Goal: Task Accomplishment & Management: Manage account settings

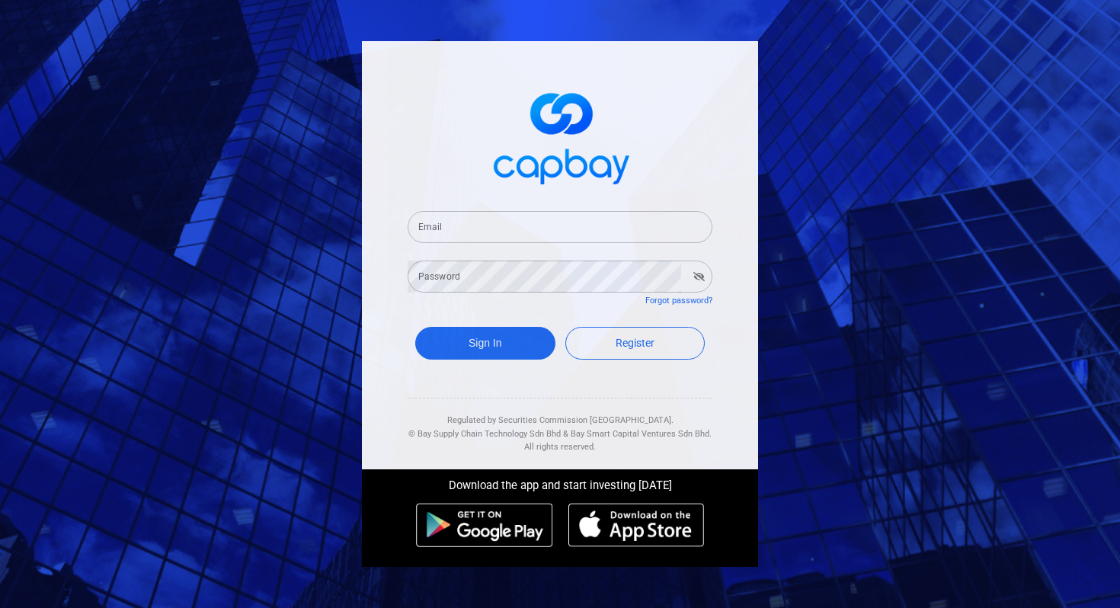
click at [545, 231] on input "Email" at bounding box center [560, 227] width 305 height 32
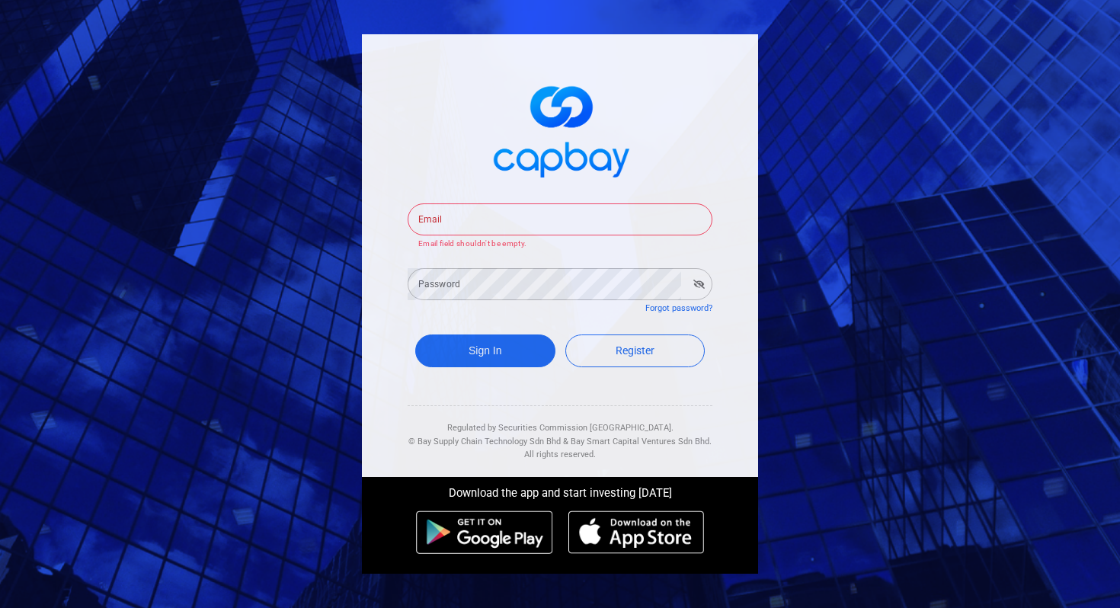
type input "[EMAIL_ADDRESS][DOMAIN_NAME]"
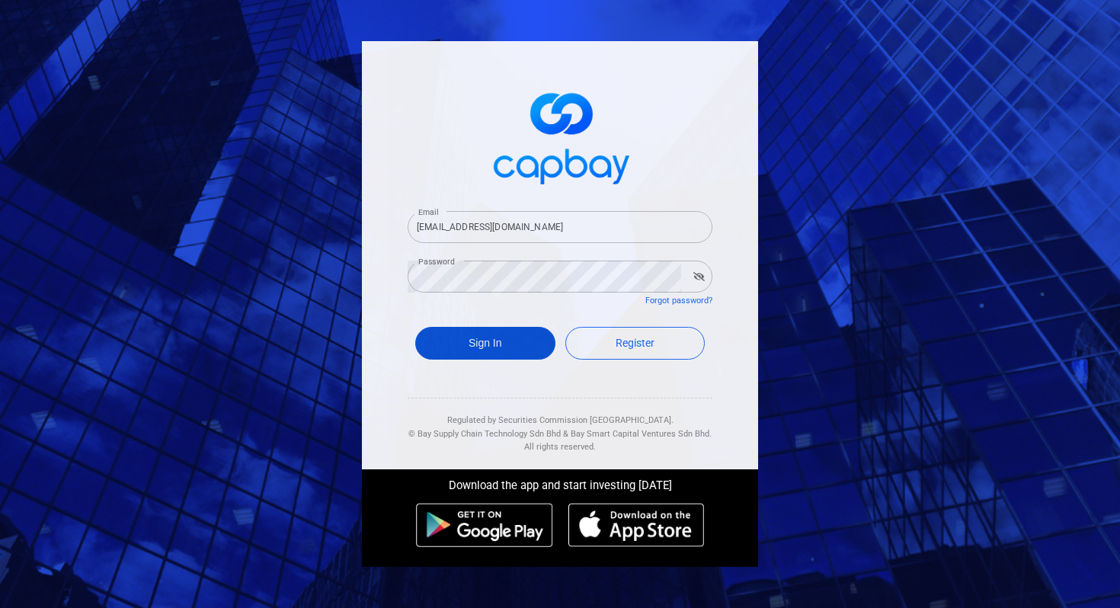
click at [494, 342] on button "Sign In" at bounding box center [485, 343] width 140 height 33
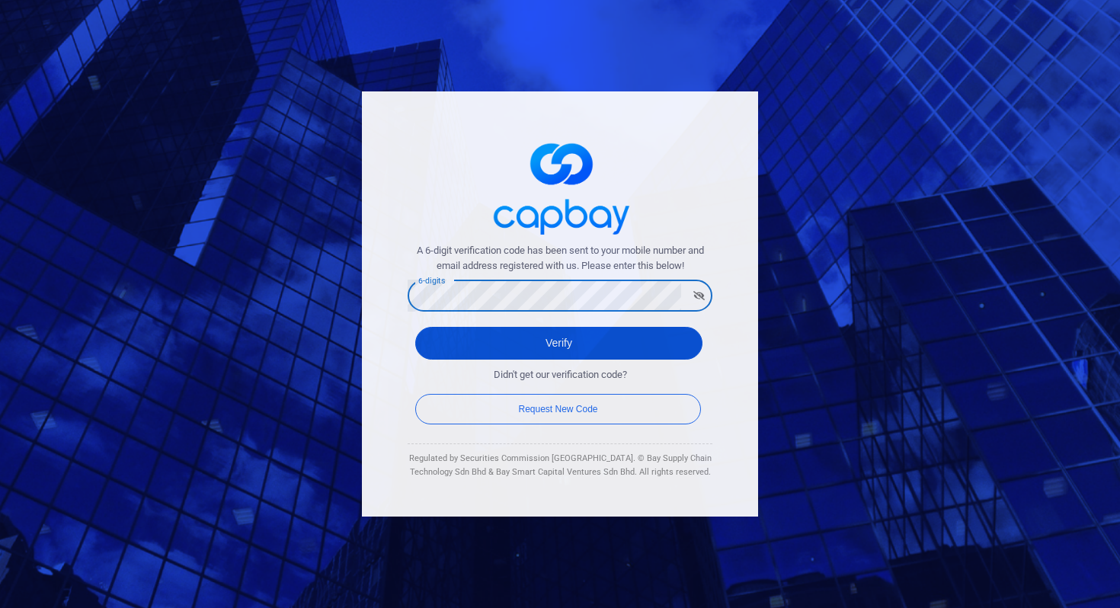
click at [466, 337] on button "Verify" at bounding box center [558, 343] width 287 height 33
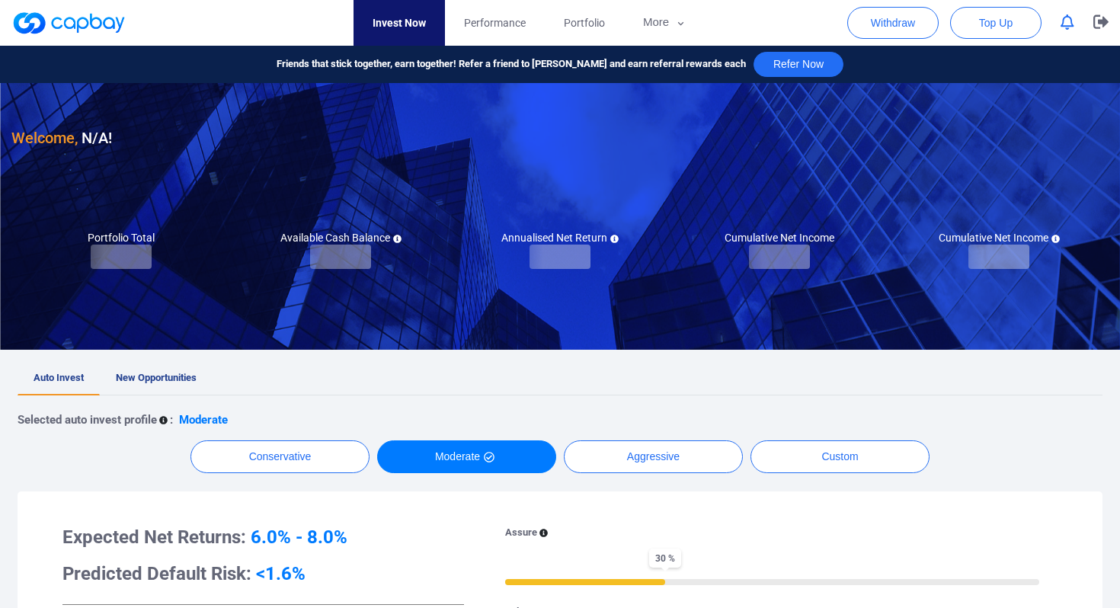
checkbox input "true"
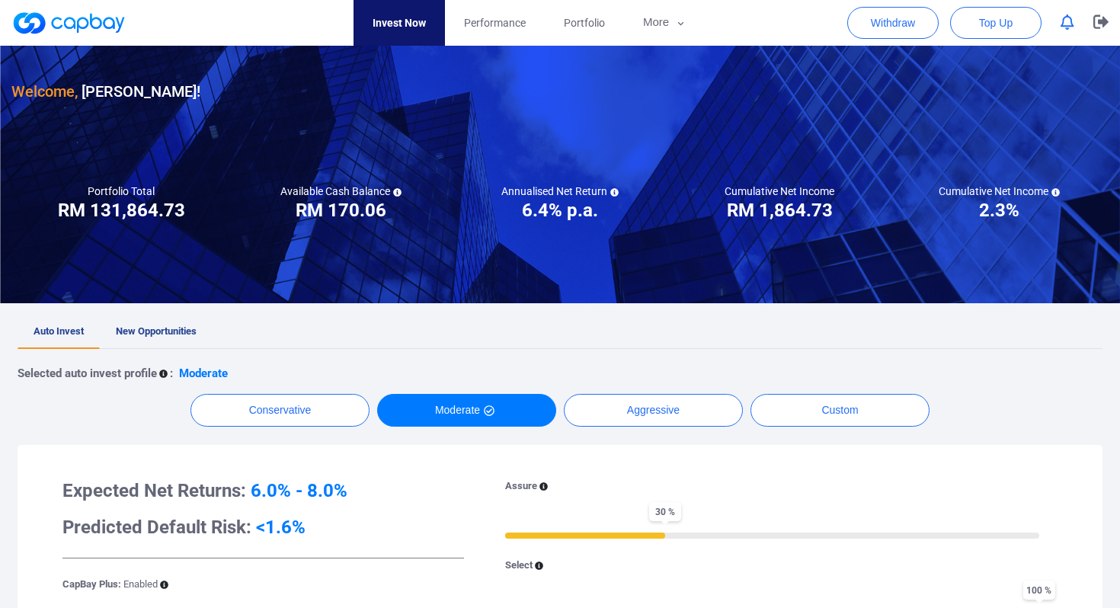
scroll to position [50, 0]
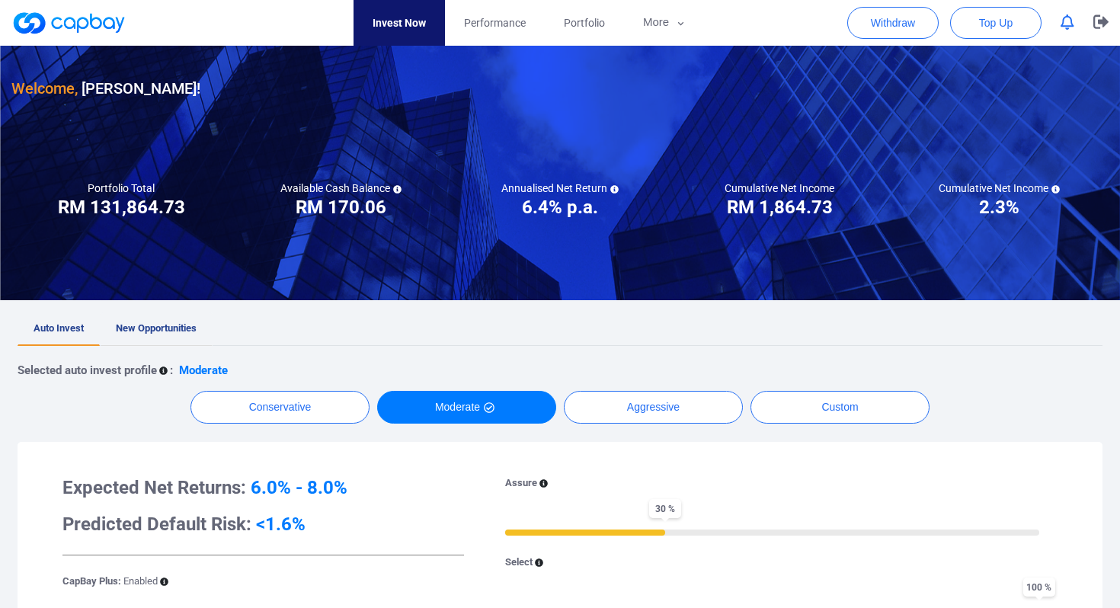
click at [147, 320] on link "New Opportunities" at bounding box center [156, 329] width 113 height 34
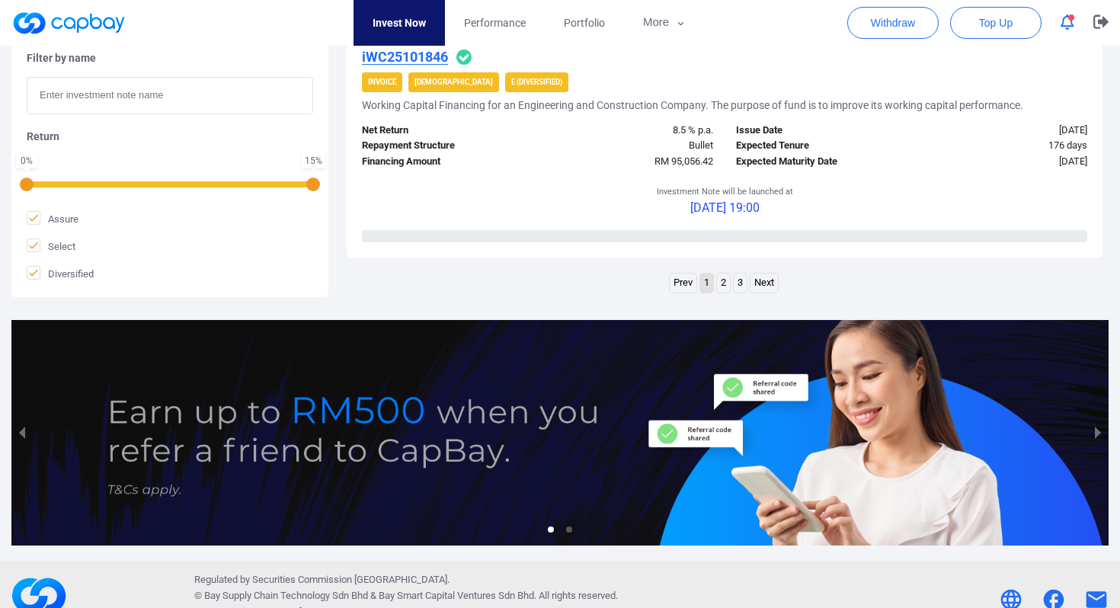
scroll to position [2497, 0]
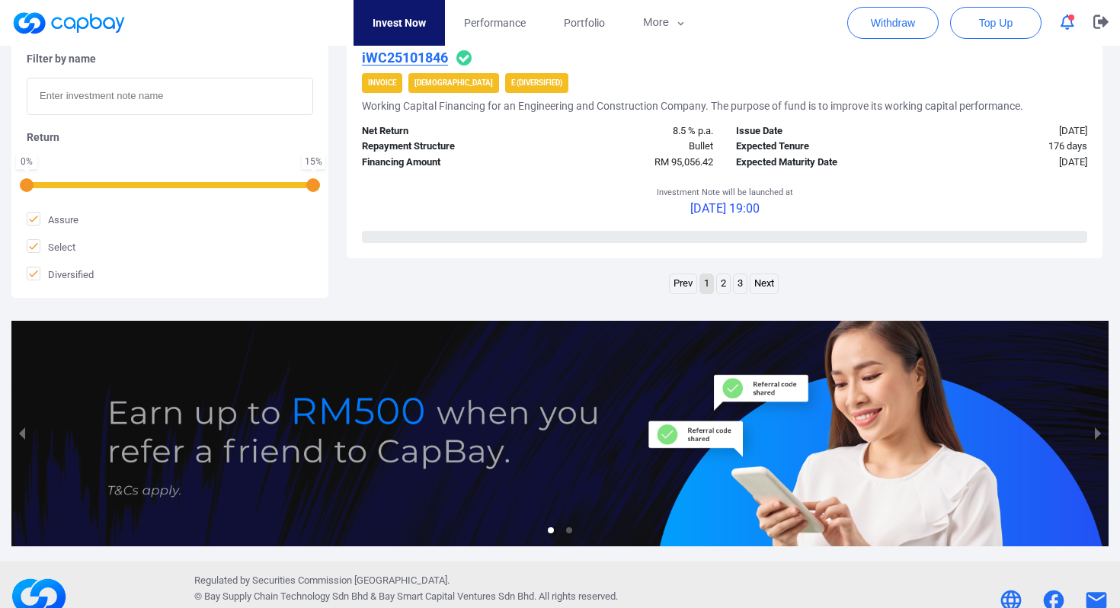
click at [740, 280] on link "3" at bounding box center [740, 283] width 13 height 19
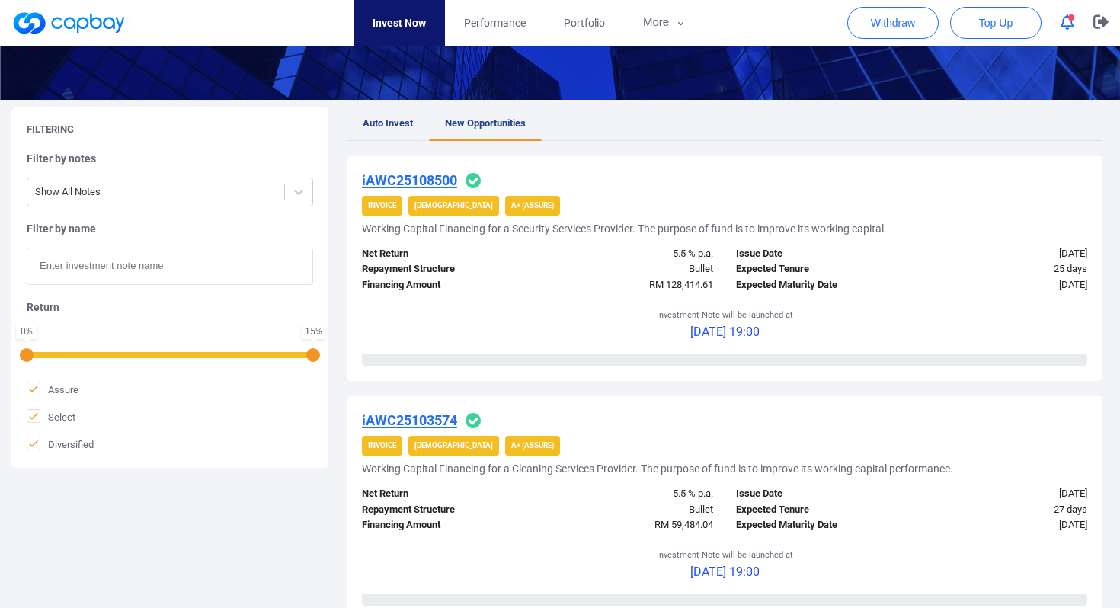
scroll to position [0, 0]
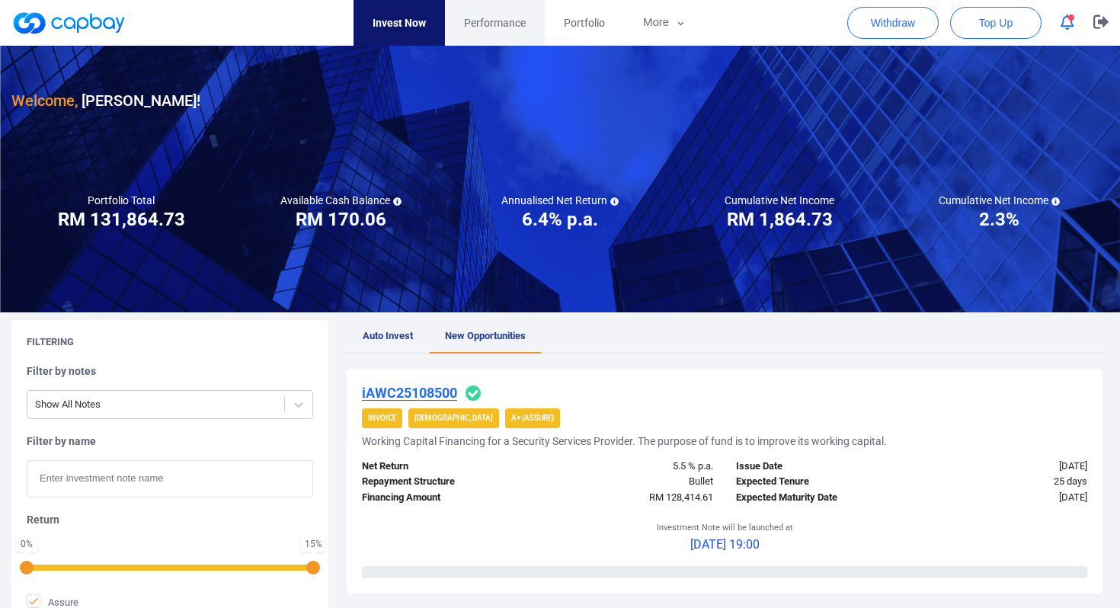
click at [491, 23] on span "Performance" at bounding box center [495, 22] width 62 height 17
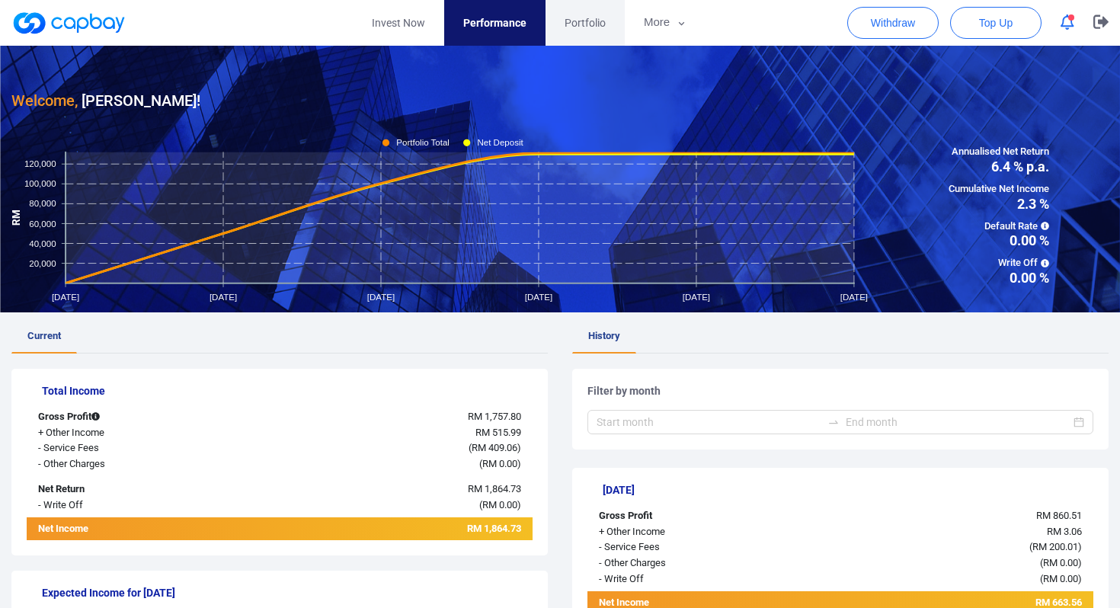
click at [590, 22] on span "Portfolio" at bounding box center [584, 22] width 41 height 17
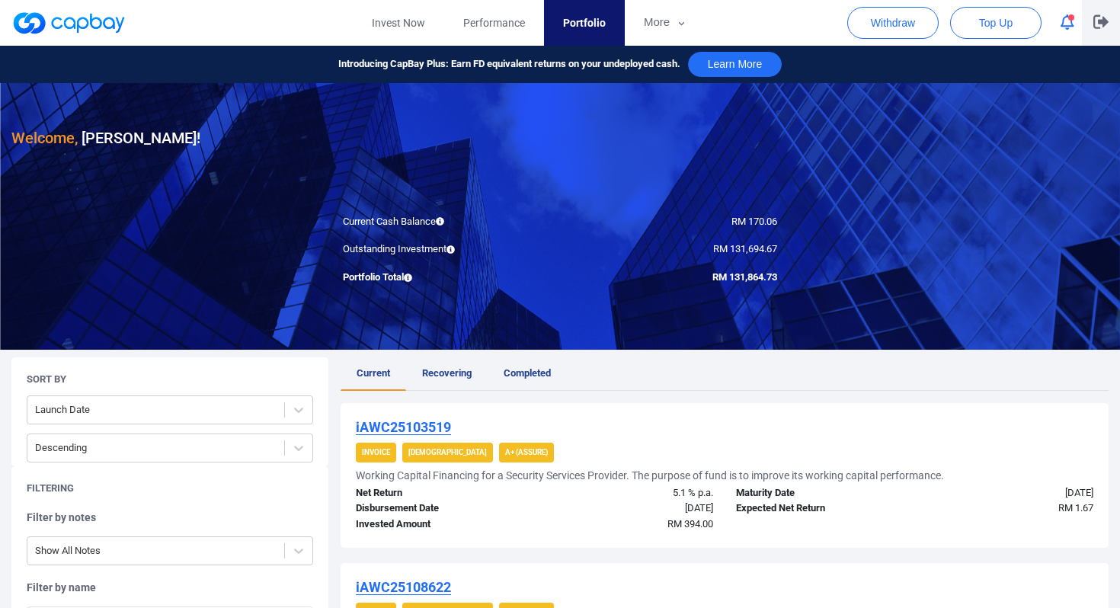
click at [1095, 24] on icon "button" at bounding box center [1100, 22] width 15 height 14
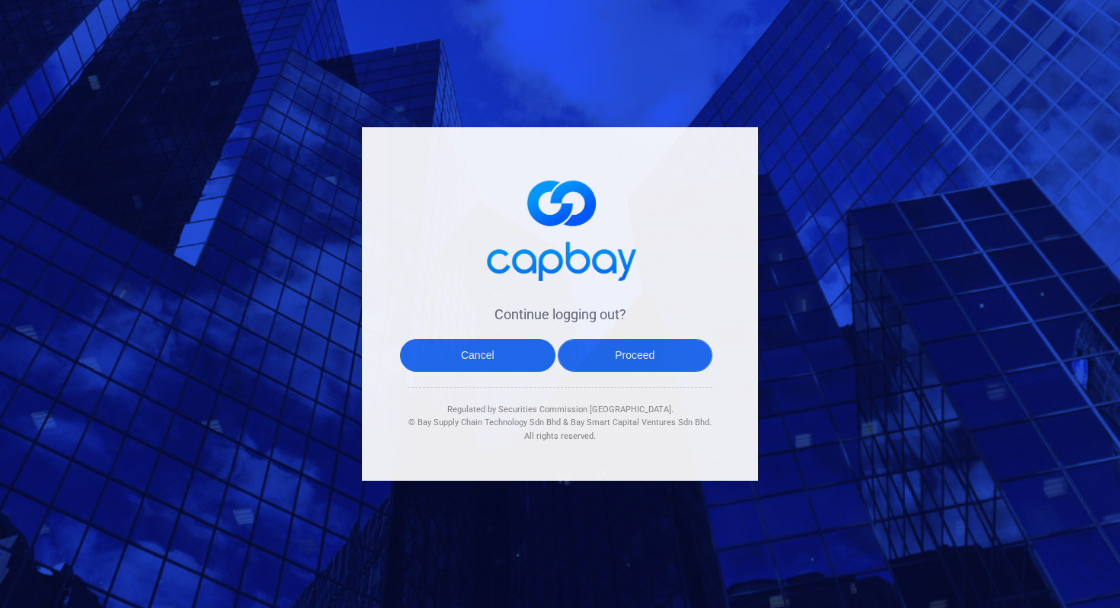
click at [638, 363] on button "Proceed" at bounding box center [635, 355] width 155 height 33
